Goal: Transaction & Acquisition: Subscribe to service/newsletter

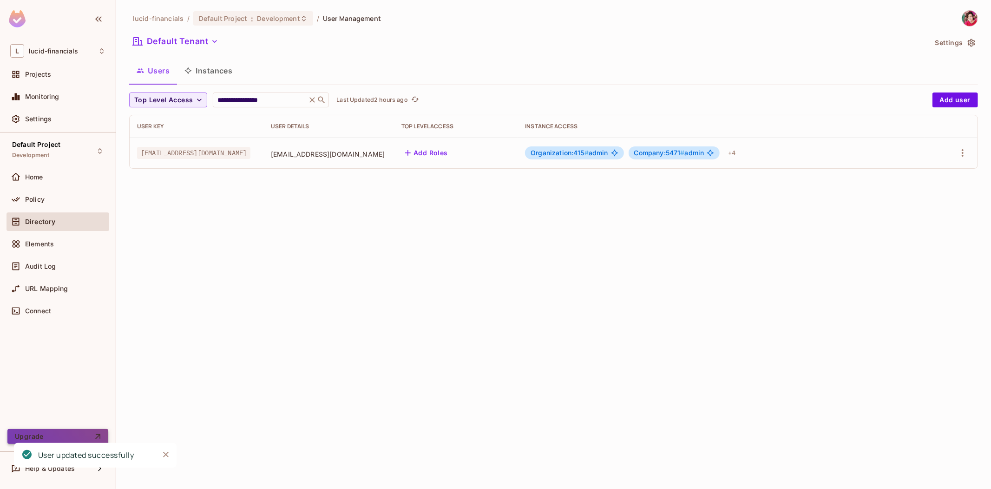
click at [57, 433] on button "Upgrade" at bounding box center [57, 436] width 101 height 15
click at [62, 76] on div "Projects" at bounding box center [65, 74] width 80 height 7
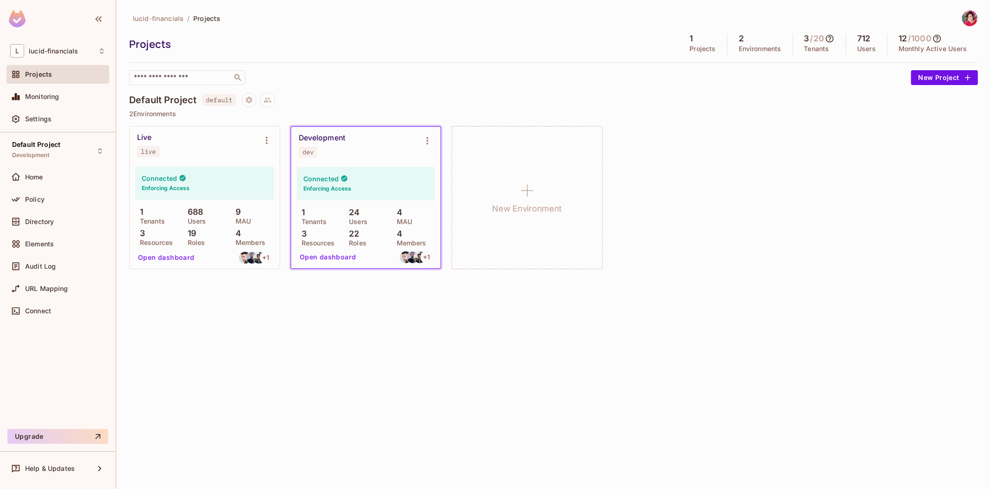
click at [867, 40] on h5 "712" at bounding box center [864, 38] width 13 height 9
click at [828, 83] on div "​" at bounding box center [518, 77] width 778 height 15
click at [940, 39] on icon at bounding box center [938, 39] width 8 height 8
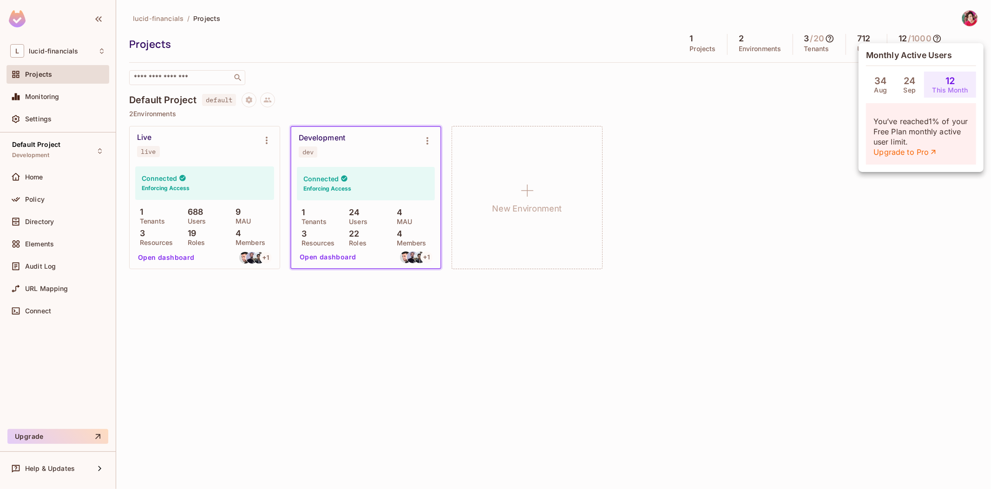
click at [768, 172] on div at bounding box center [495, 244] width 991 height 489
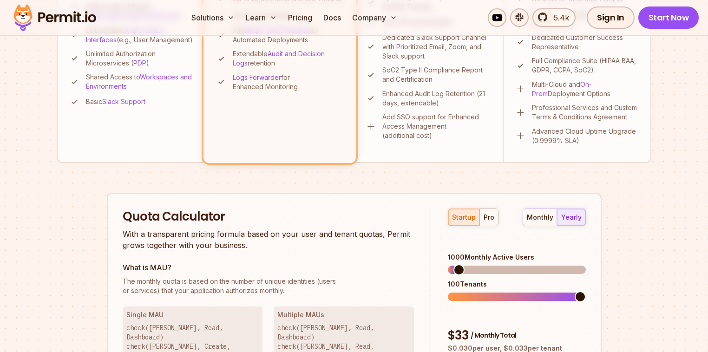
scroll to position [535, 0]
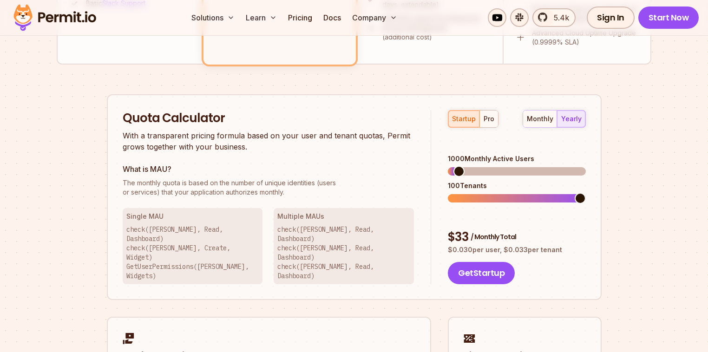
click at [471, 123] on div "startup pro" at bounding box center [473, 119] width 51 height 18
click at [448, 166] on span at bounding box center [453, 171] width 11 height 11
click at [548, 123] on button "monthly" at bounding box center [540, 119] width 34 height 17
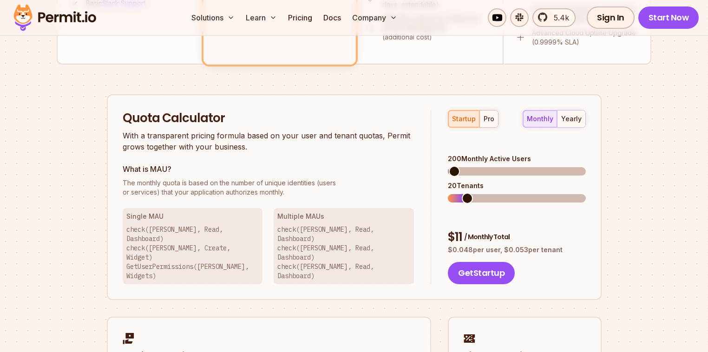
click at [449, 166] on span at bounding box center [454, 171] width 11 height 11
click at [474, 262] on button "Get Startup" at bounding box center [481, 273] width 67 height 22
